Goal: Navigation & Orientation: Find specific page/section

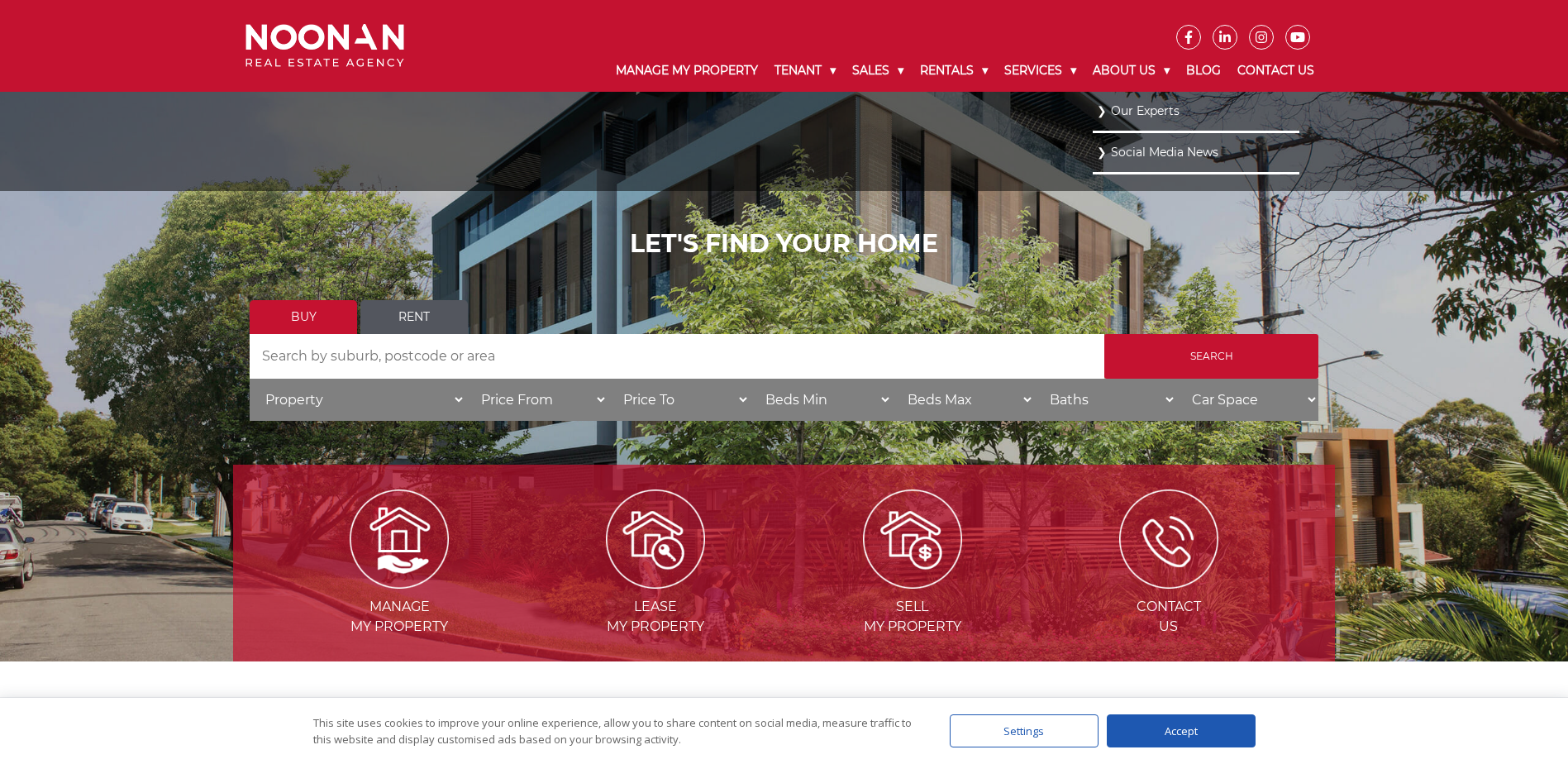
click at [1139, 119] on link "Our Experts" at bounding box center [1195, 111] width 199 height 22
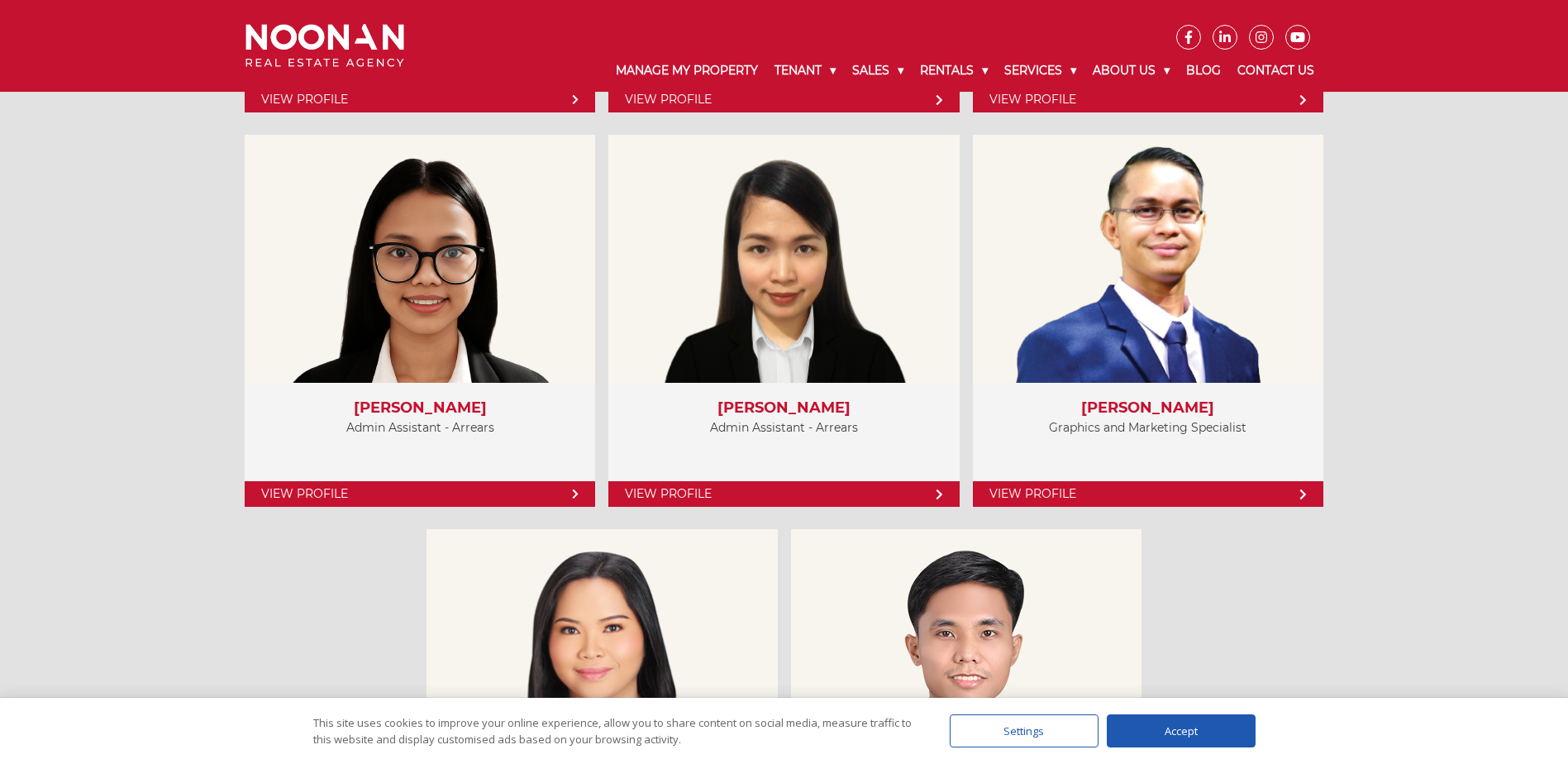
scroll to position [7274, 0]
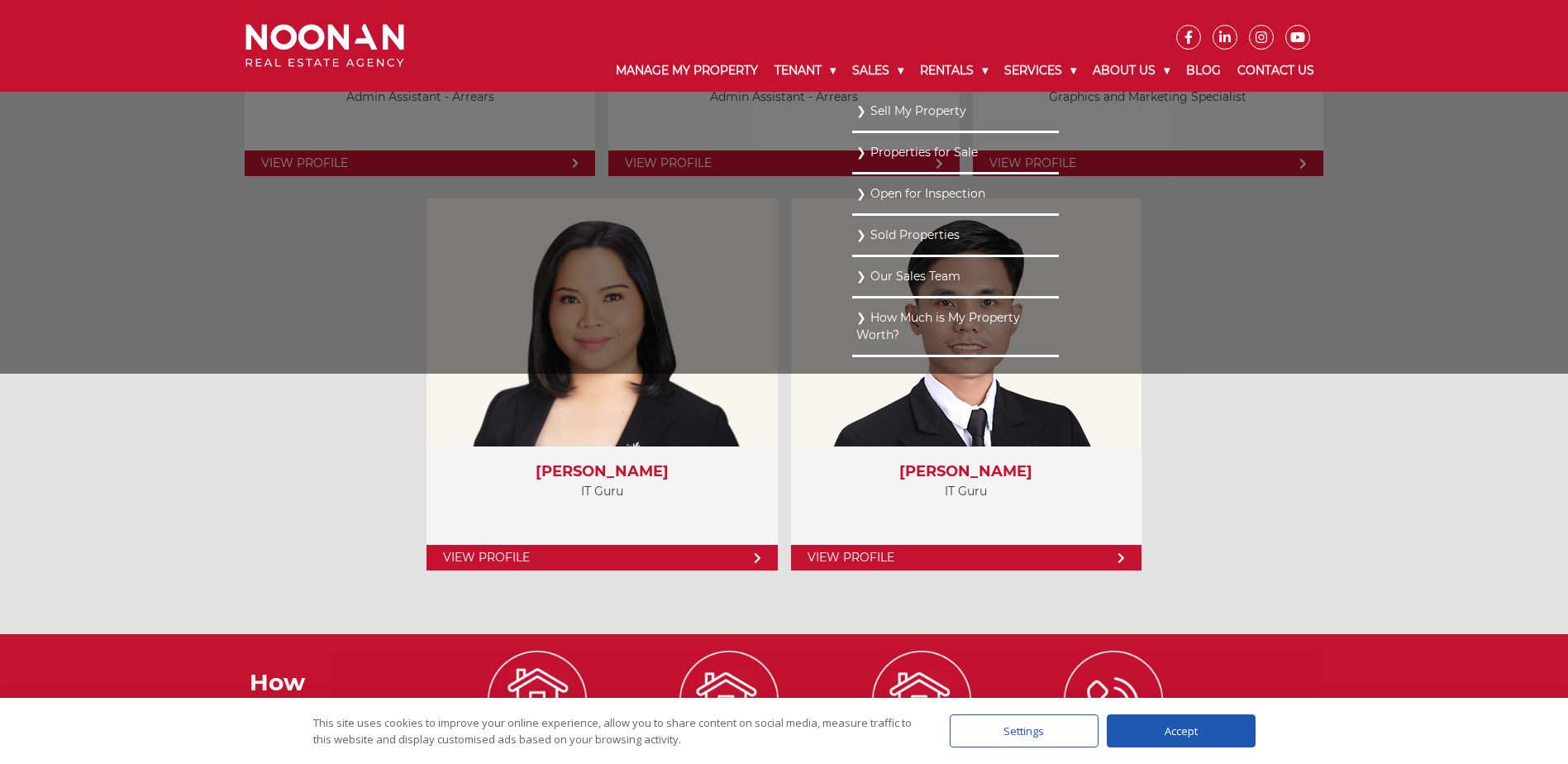
click at [930, 152] on link "Properties for Sale" at bounding box center [955, 153] width 199 height 22
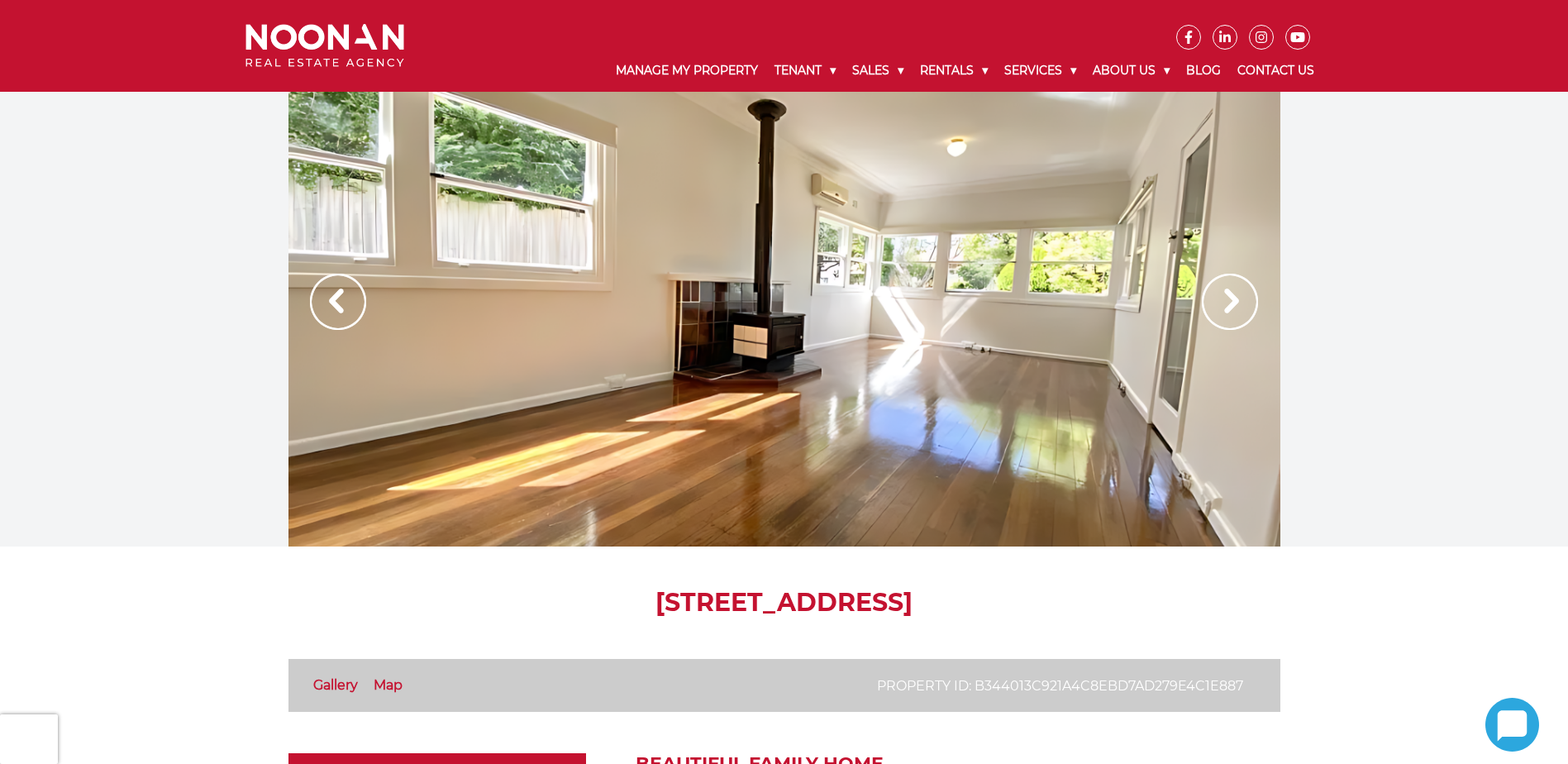
click at [1235, 299] on img at bounding box center [1230, 302] width 56 height 56
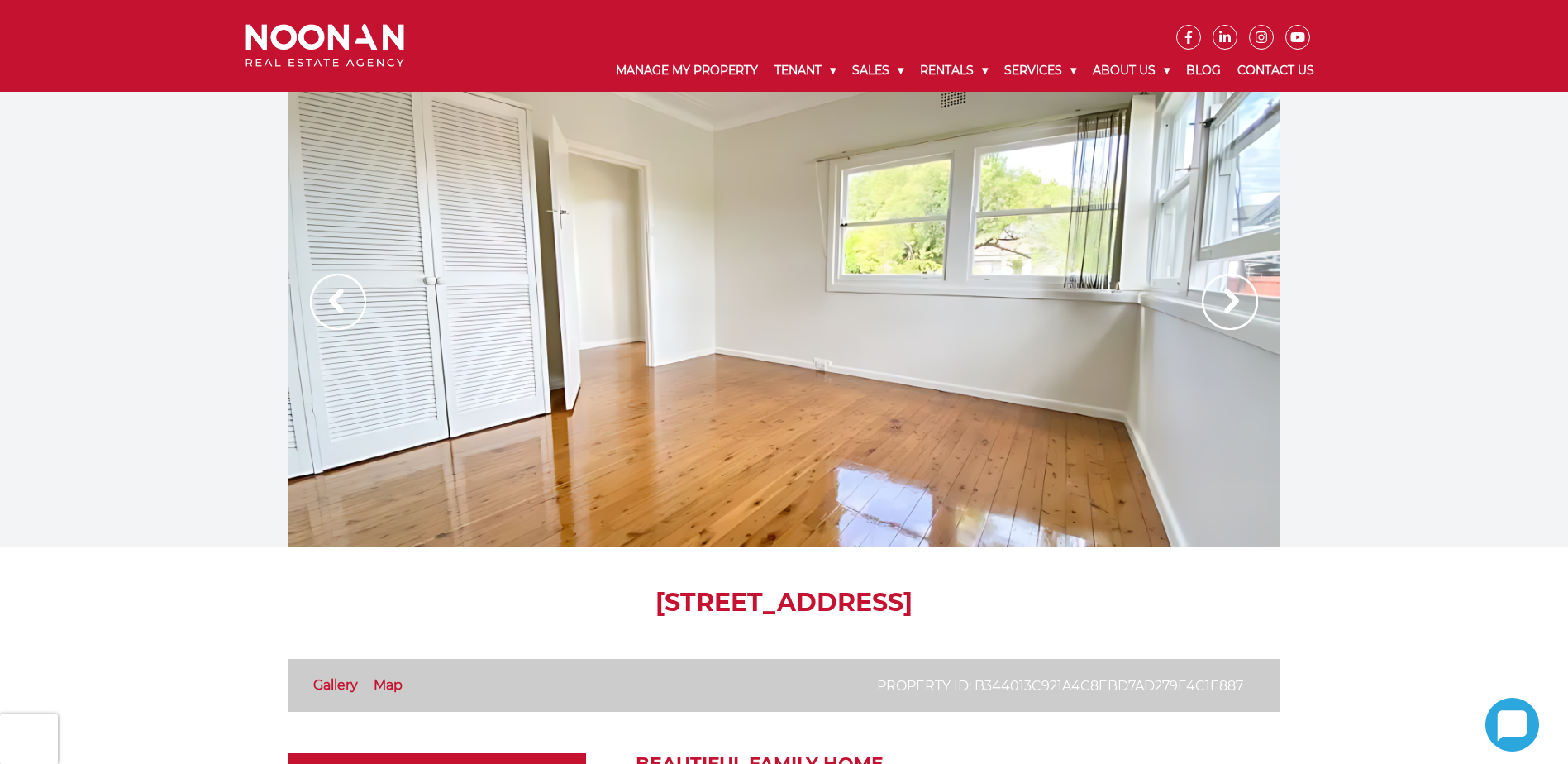
click at [1235, 299] on img at bounding box center [1230, 302] width 56 height 56
